Goal: Find specific page/section: Find specific page/section

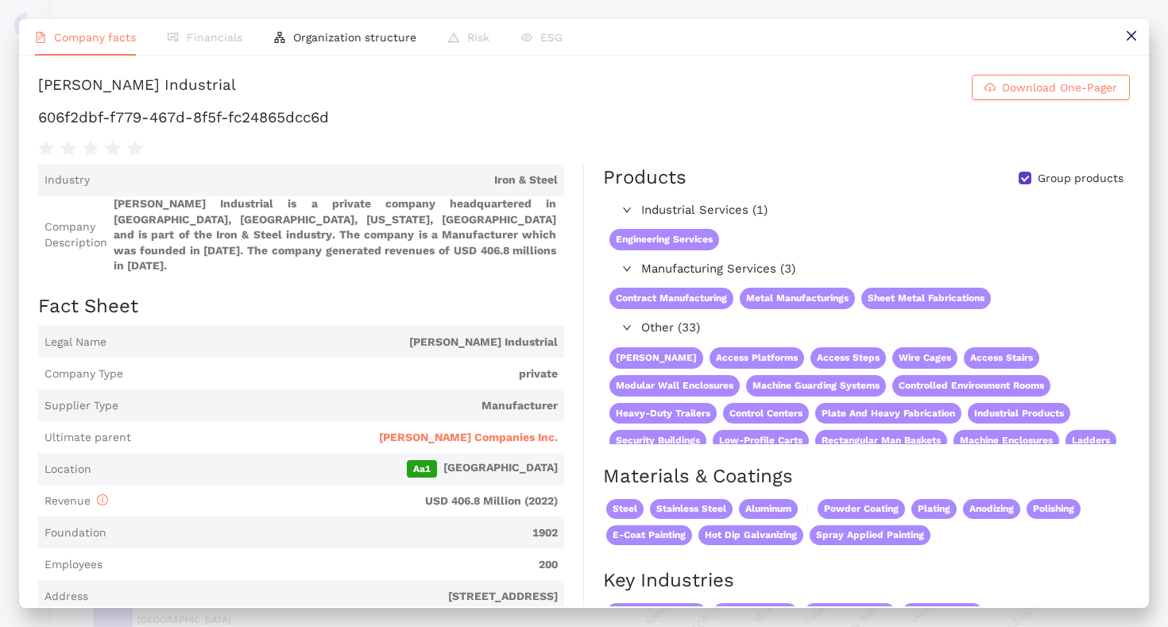
scroll to position [299, 0]
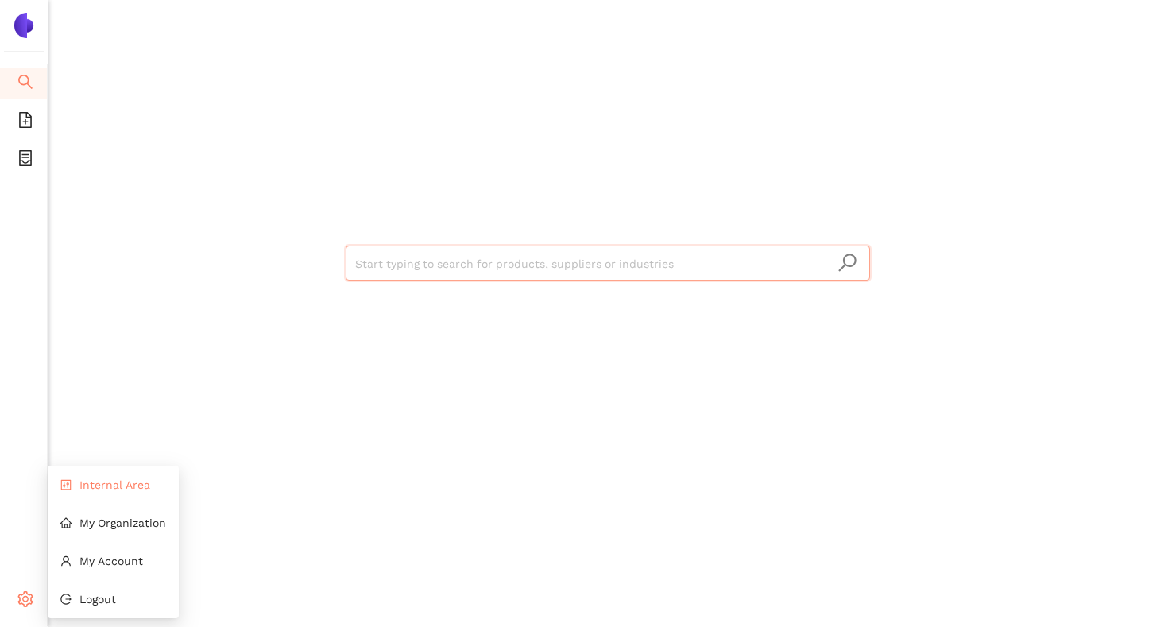
click at [110, 487] on span "Internal Area" at bounding box center [114, 484] width 71 height 13
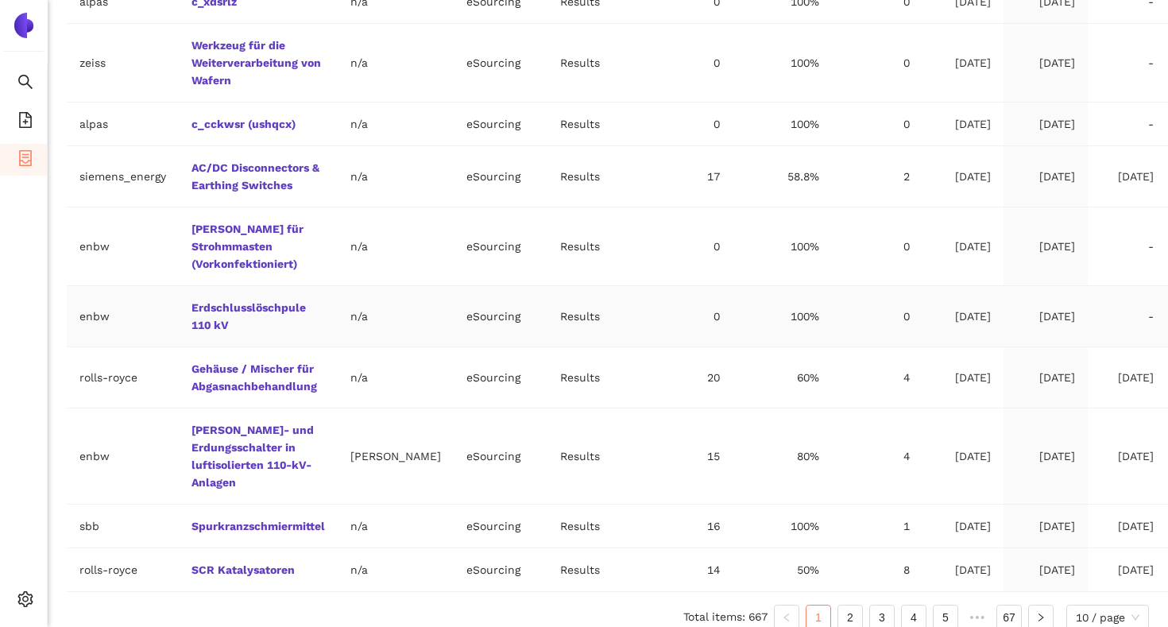
scroll to position [539, 0]
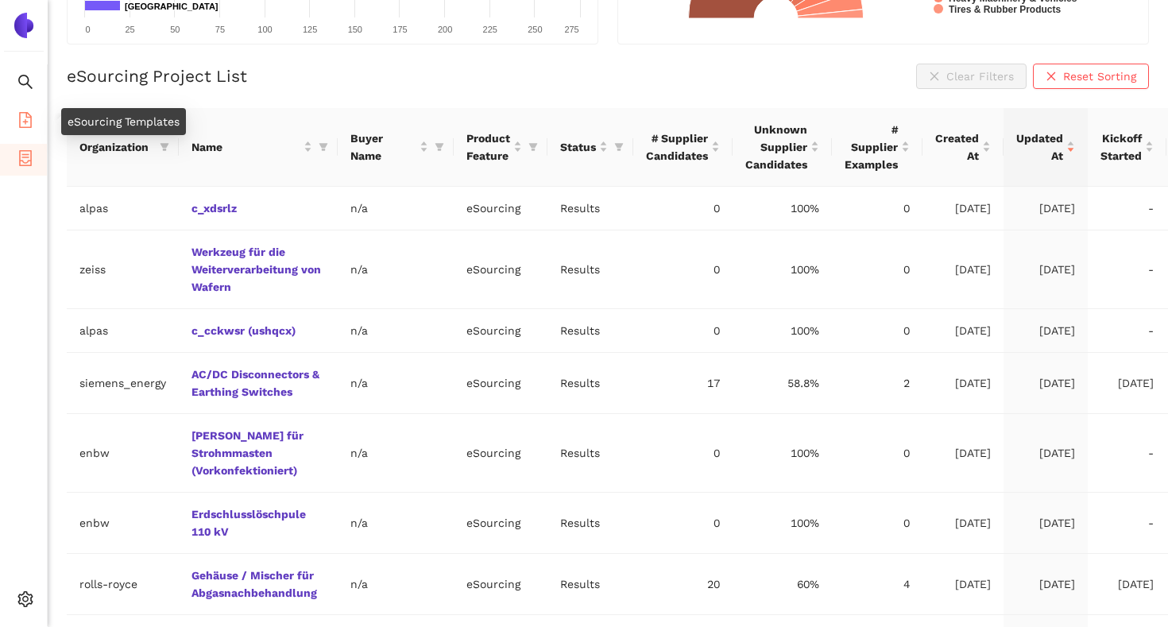
click at [14, 122] on li "eSourcing Templates" at bounding box center [23, 122] width 47 height 32
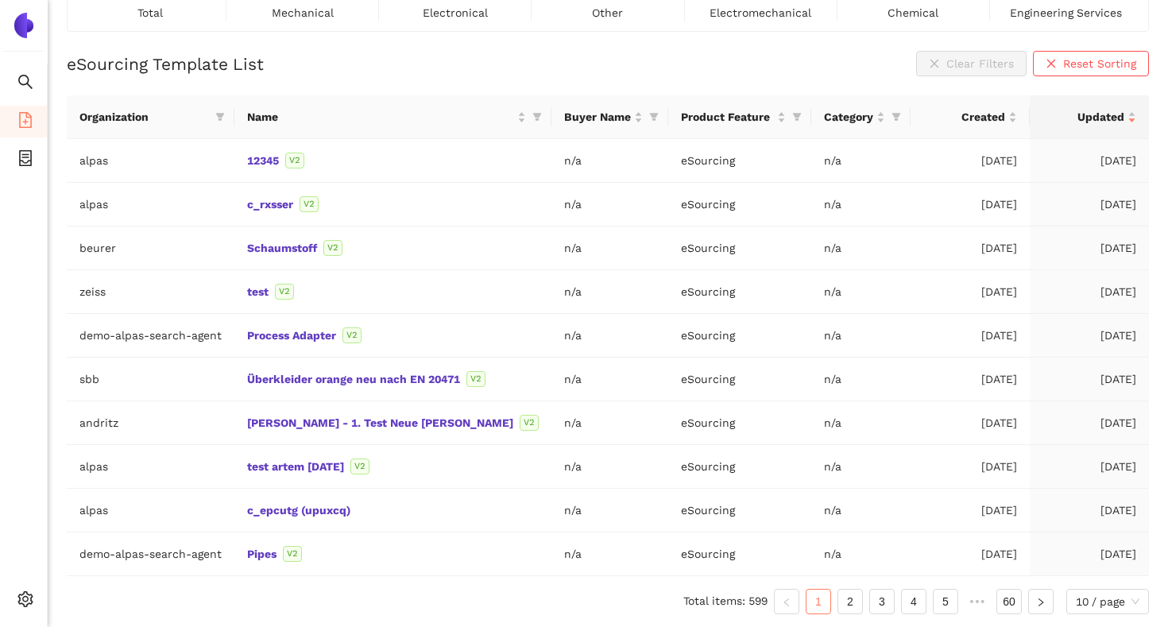
scroll to position [131, 0]
click at [0, 0] on link "Überkleider orange neu nach EN 20471" at bounding box center [0, 0] width 0 height 0
